Goal: Transaction & Acquisition: Purchase product/service

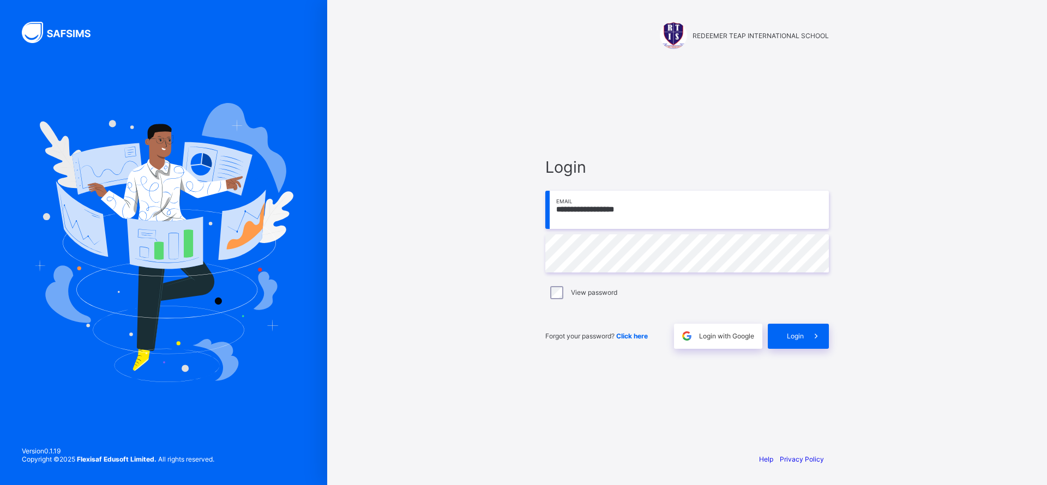
click at [568, 212] on input "**********" at bounding box center [687, 210] width 284 height 38
type input "**********"
click at [797, 343] on div "Login" at bounding box center [798, 336] width 61 height 25
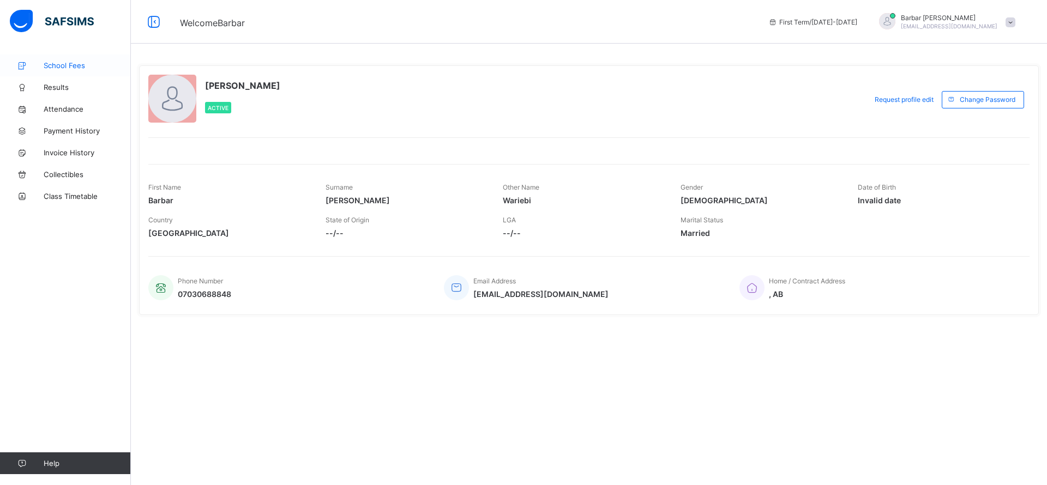
click at [75, 63] on span "School Fees" at bounding box center [87, 65] width 87 height 9
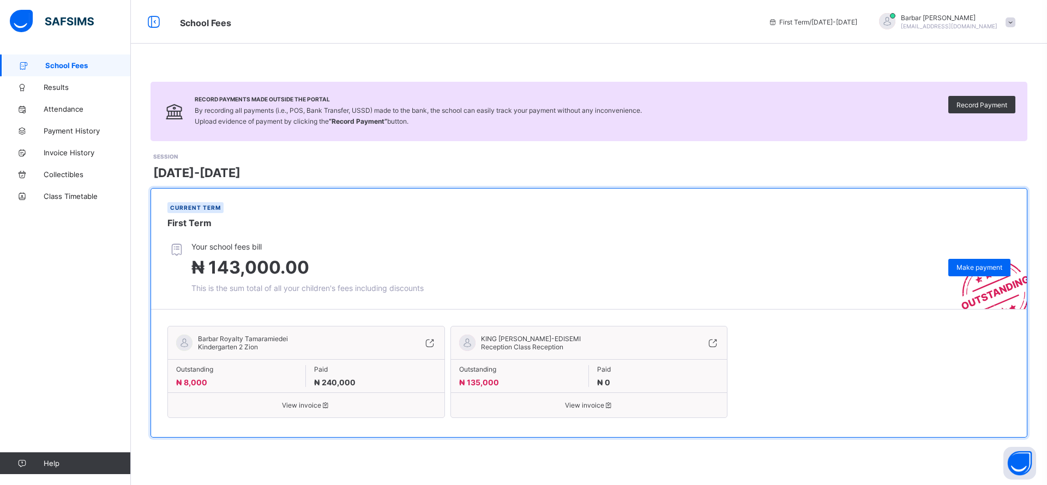
click at [705, 335] on div "KING PEREOWEI BARBAR-EDISEMI Reception Class Reception" at bounding box center [589, 347] width 277 height 25
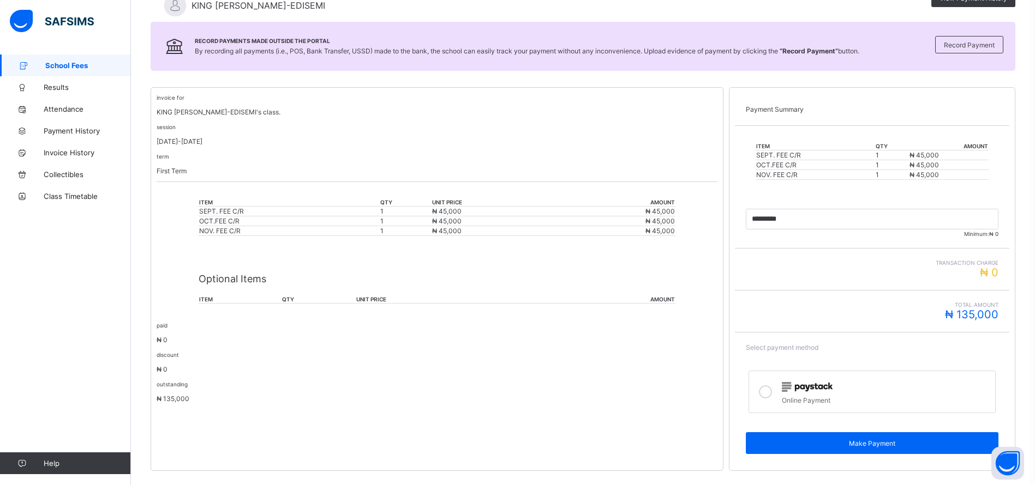
scroll to position [151, 0]
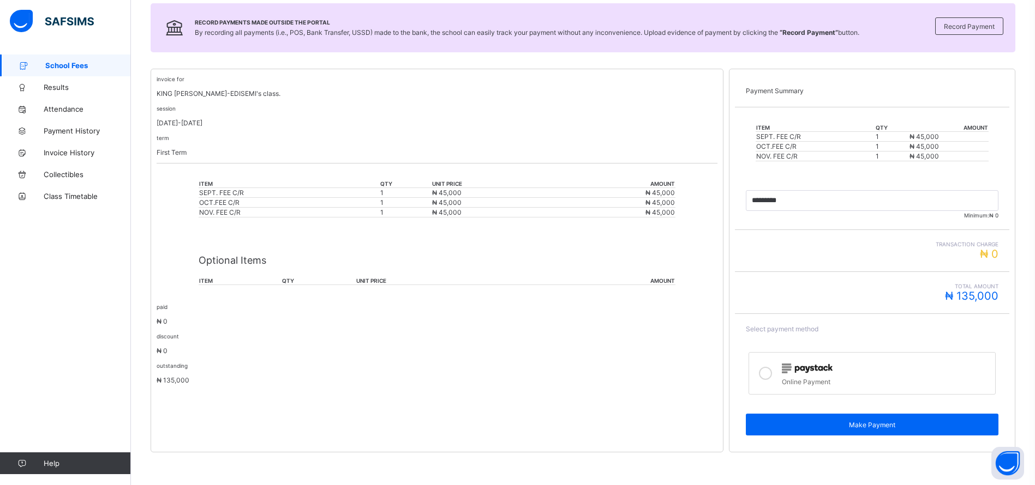
click at [786, 382] on label "Online Payment" at bounding box center [871, 373] width 247 height 43
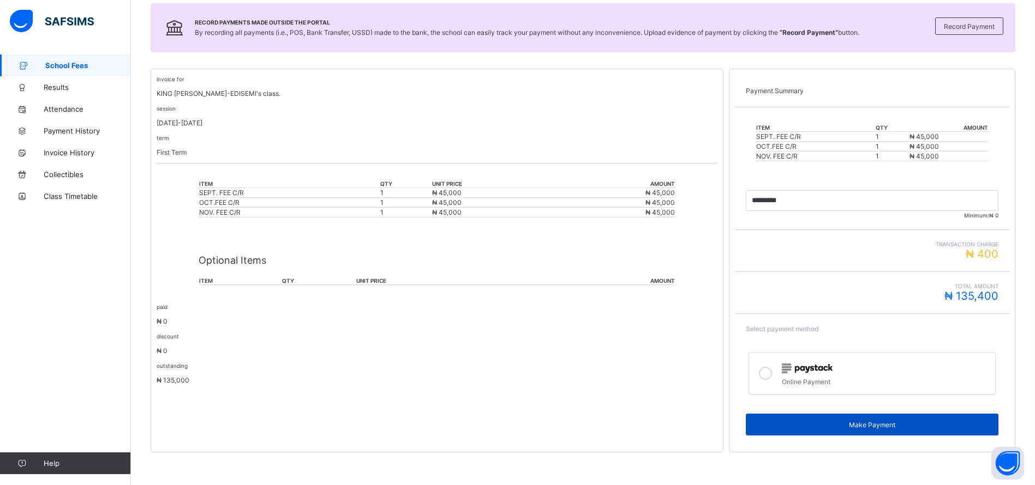
click at [830, 418] on div "Make Payment" at bounding box center [872, 425] width 253 height 22
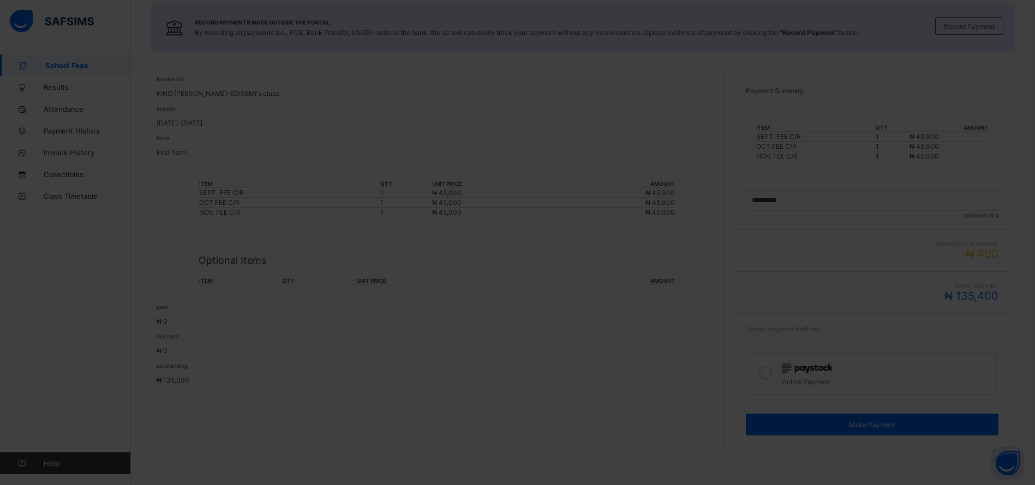
scroll to position [0, 0]
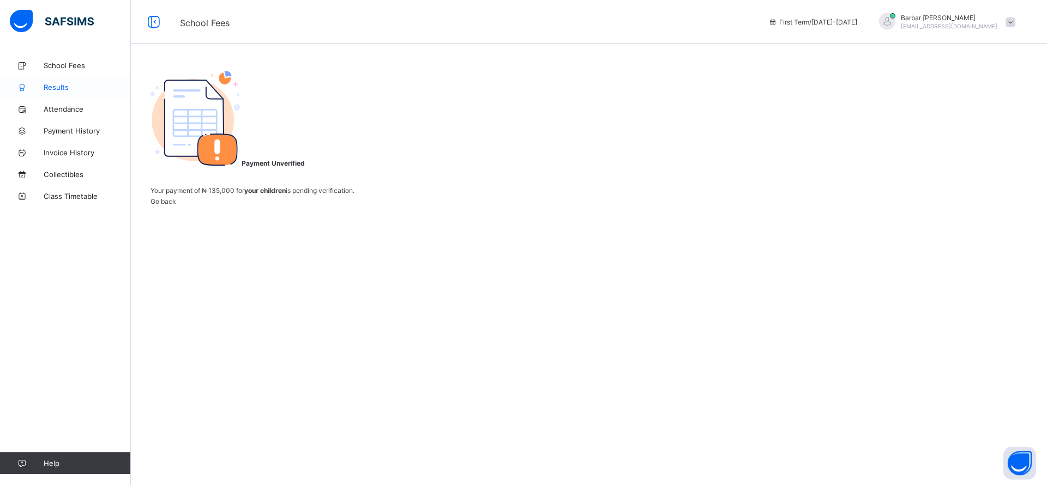
click at [56, 87] on span "Results" at bounding box center [87, 87] width 87 height 9
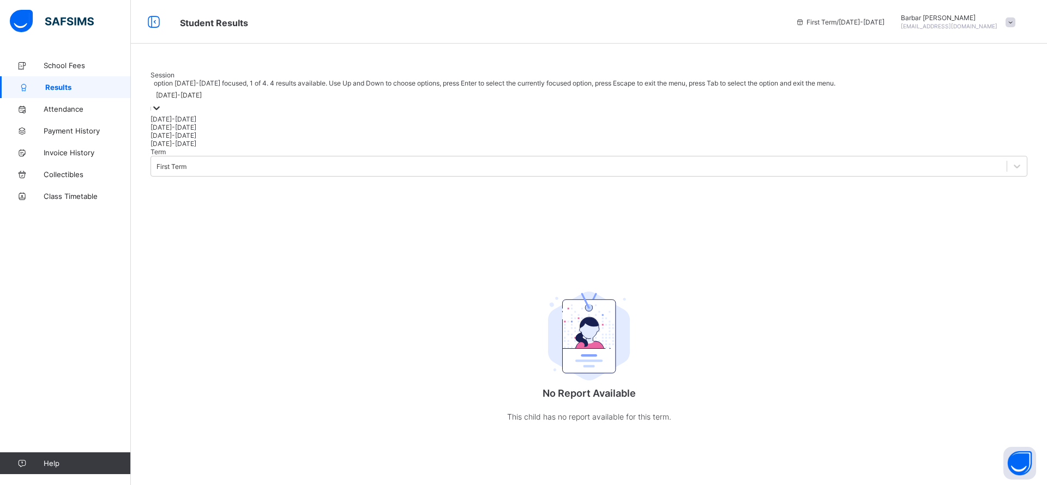
click at [162, 113] on icon at bounding box center [156, 108] width 11 height 11
click at [231, 131] on div "[DATE]-[DATE]" at bounding box center [589, 127] width 877 height 8
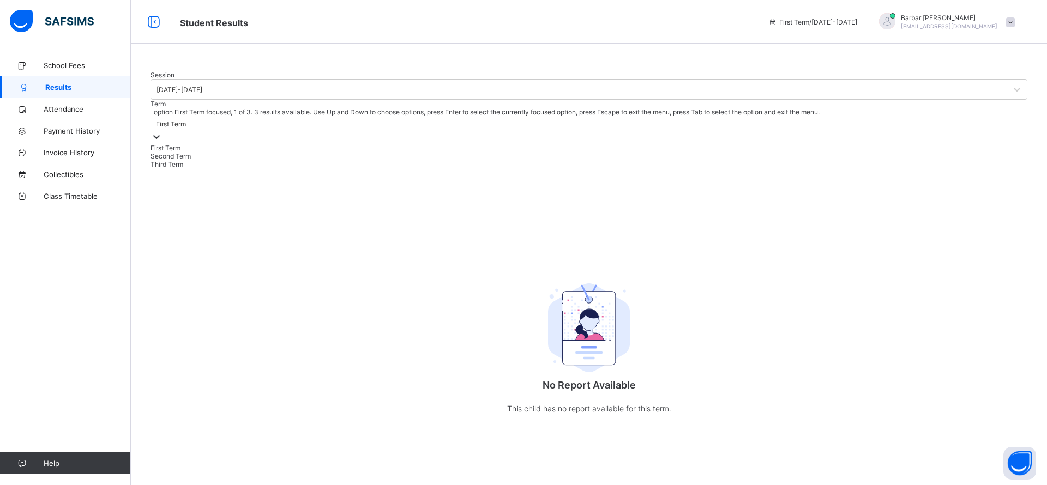
click at [304, 131] on div "First Term" at bounding box center [589, 123] width 877 height 15
click at [316, 152] on div "First Term" at bounding box center [589, 148] width 877 height 8
click at [186, 128] on div "First Term" at bounding box center [171, 124] width 30 height 8
click at [327, 160] on div "Second Term" at bounding box center [589, 156] width 877 height 8
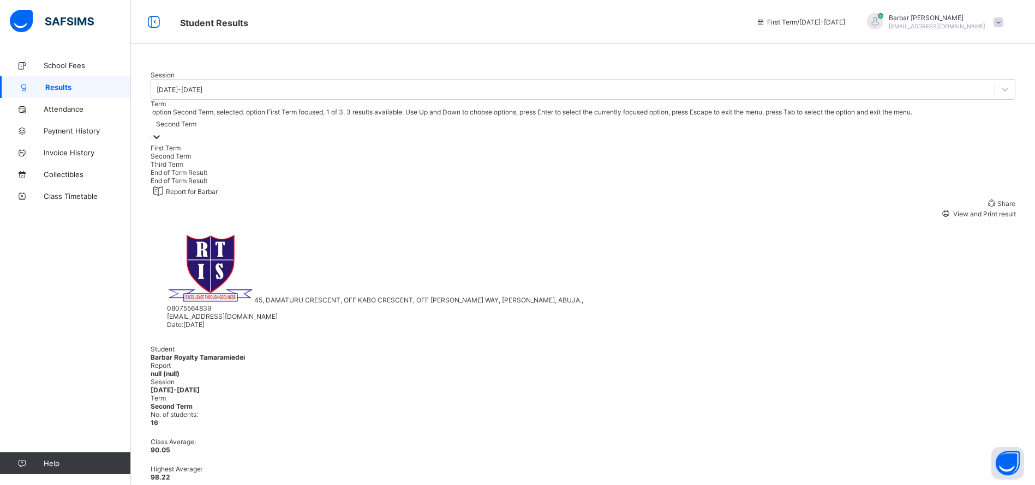
click at [392, 169] on div "Third Term" at bounding box center [583, 164] width 865 height 8
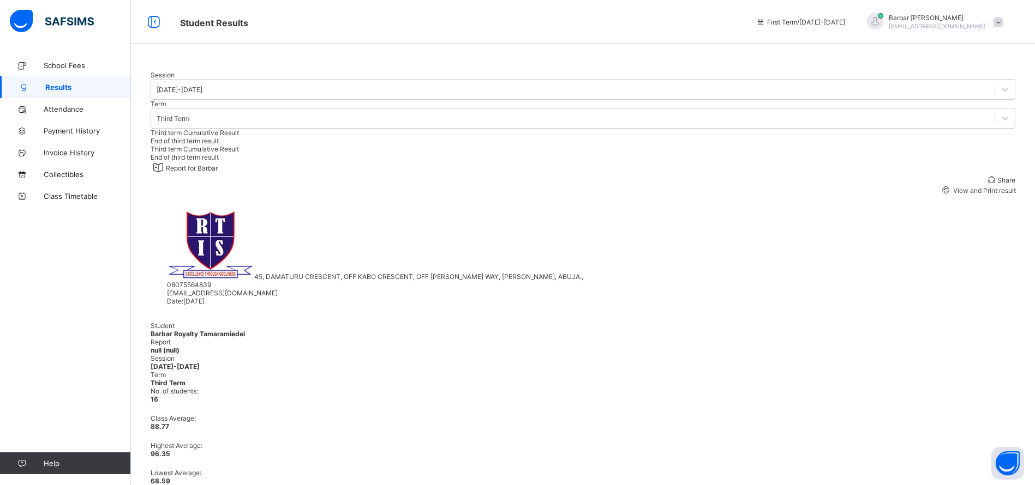
click at [1009, 27] on div "[PERSON_NAME] [EMAIL_ADDRESS][DOMAIN_NAME]" at bounding box center [932, 22] width 153 height 18
